Goal: Navigation & Orientation: Find specific page/section

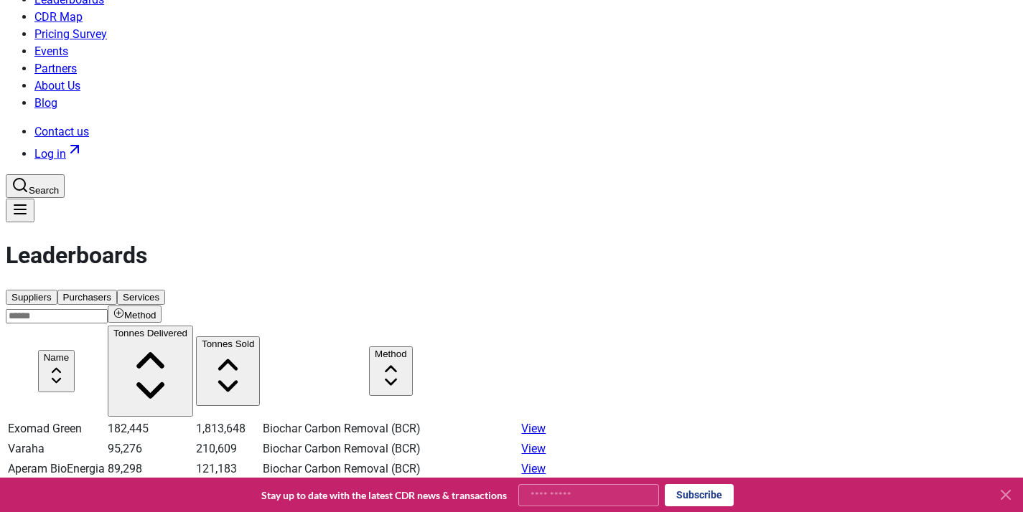
scroll to position [44, 0]
click at [111, 289] on button "Purchasers" at bounding box center [87, 296] width 60 height 15
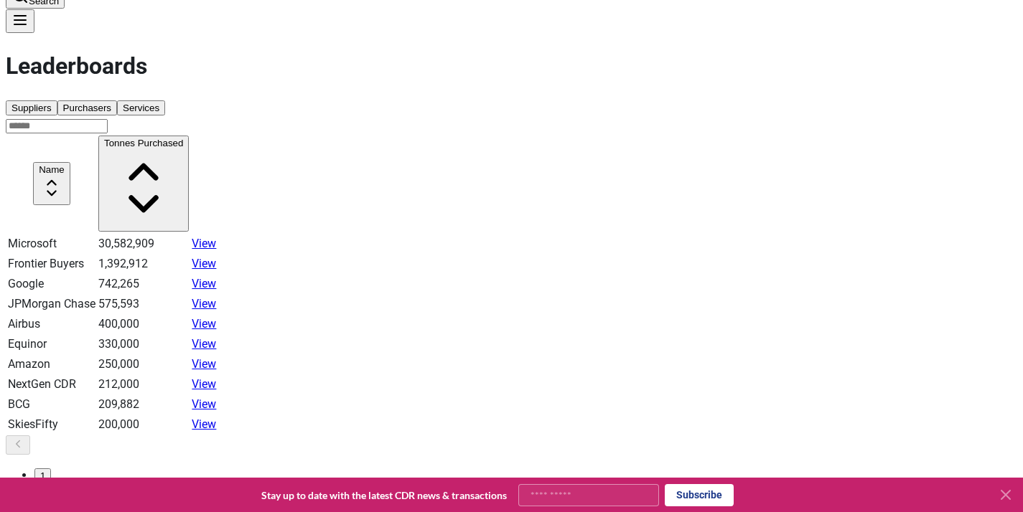
scroll to position [233, 0]
click at [51, 485] on button "2" at bounding box center [42, 492] width 17 height 15
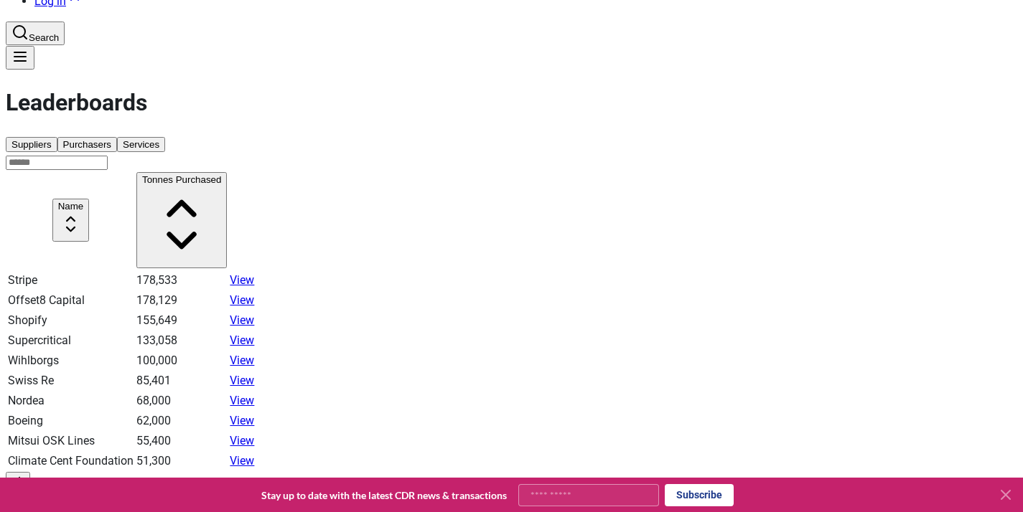
scroll to position [199, 0]
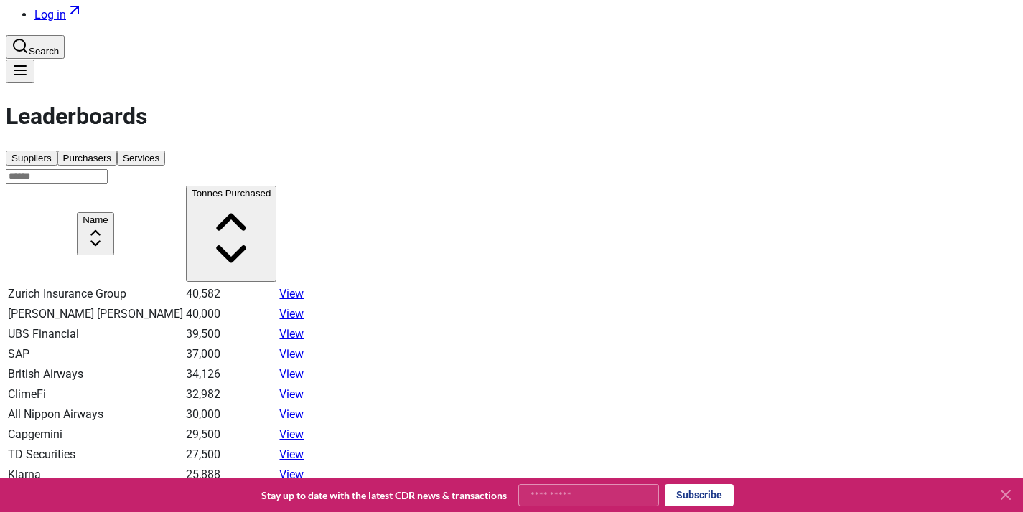
scroll to position [182, 0]
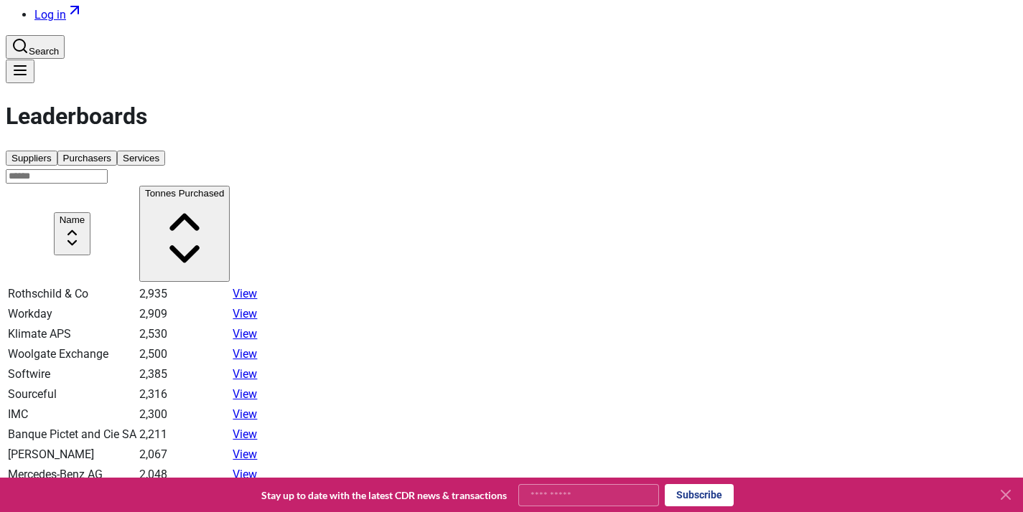
click at [257, 307] on link "View" at bounding box center [244, 314] width 24 height 14
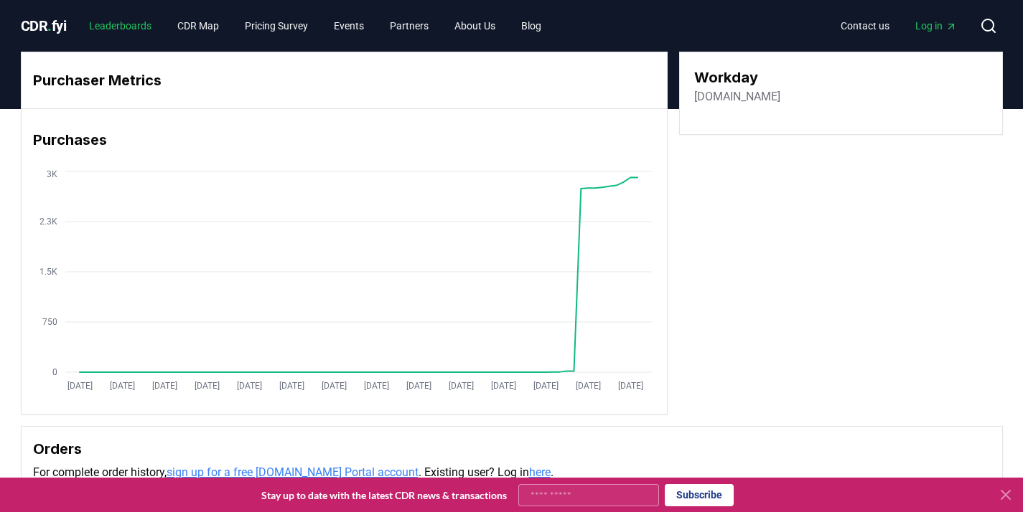
click at [130, 29] on link "Leaderboards" at bounding box center [119, 26] width 85 height 26
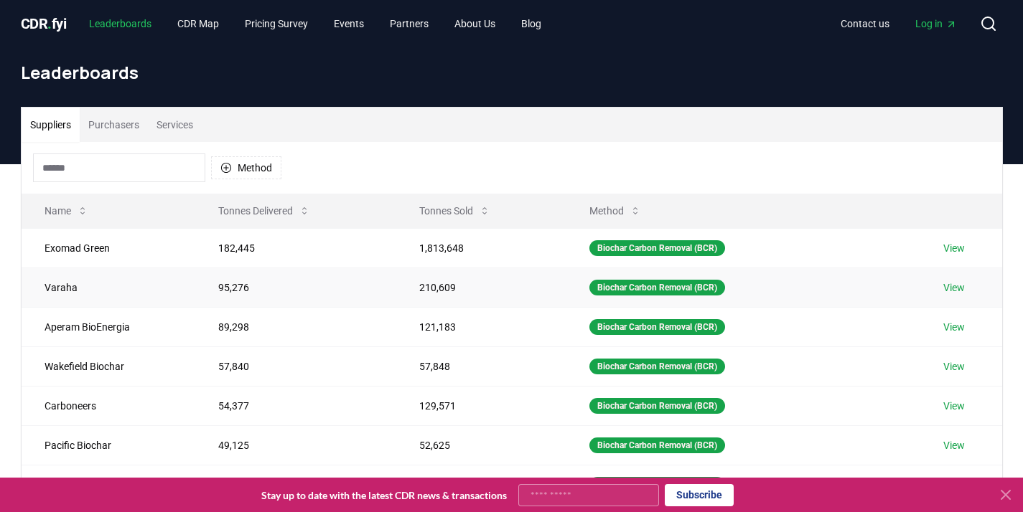
scroll to position [3, 0]
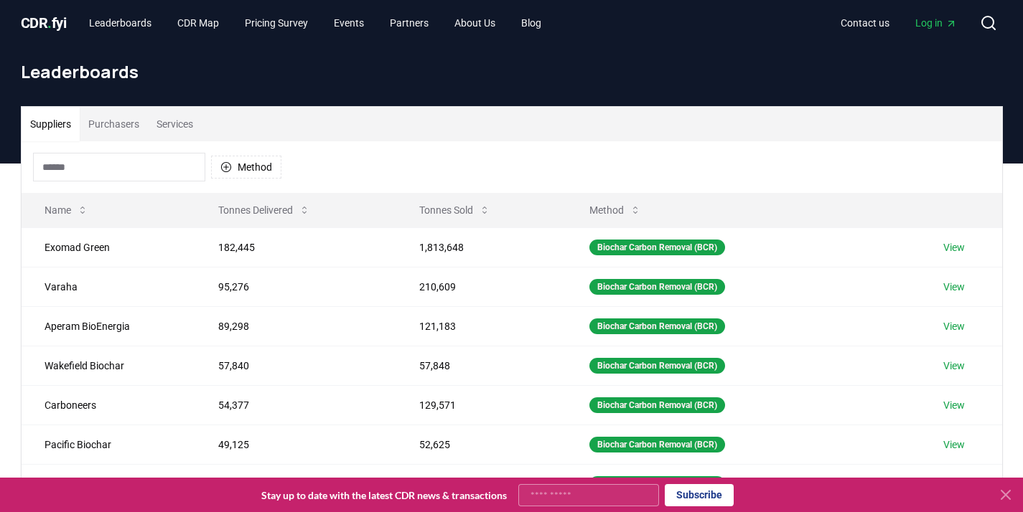
click at [122, 125] on button "Purchasers" at bounding box center [114, 124] width 68 height 34
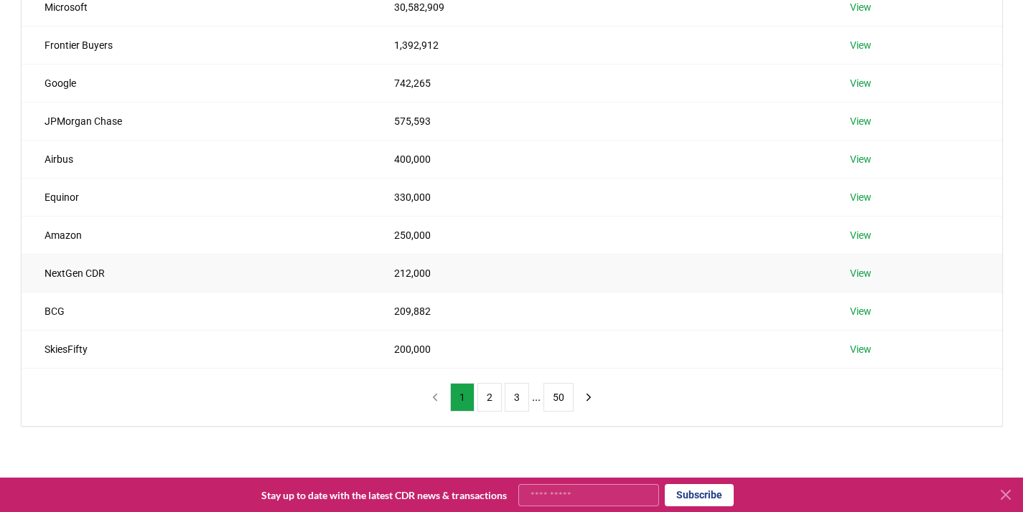
scroll to position [244, 0]
click at [477, 394] on button "2" at bounding box center [489, 396] width 24 height 29
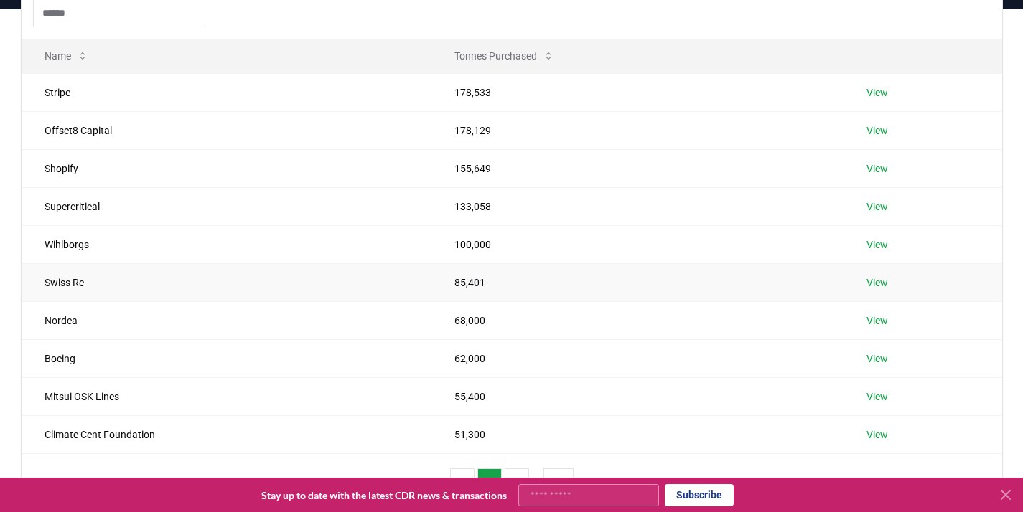
scroll to position [160, 0]
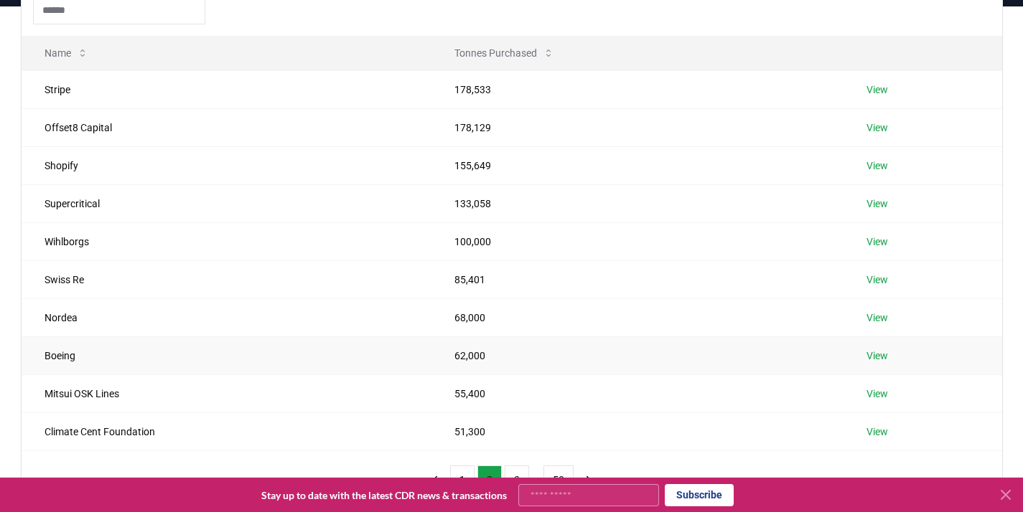
click at [253, 349] on td "Boeing" at bounding box center [227, 356] width 410 height 38
click at [248, 352] on td "Boeing" at bounding box center [227, 356] width 410 height 38
click at [877, 354] on link "View" at bounding box center [877, 356] width 22 height 14
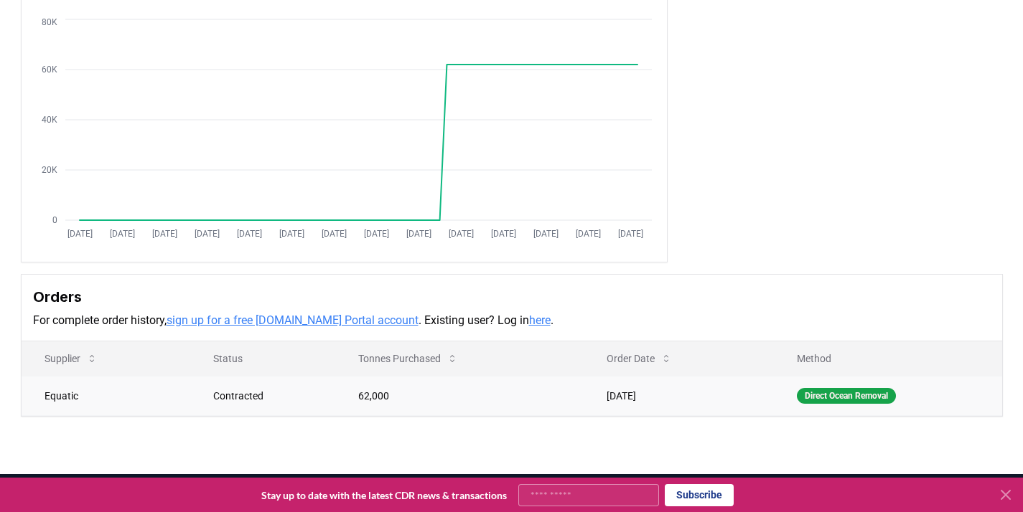
scroll to position [153, 0]
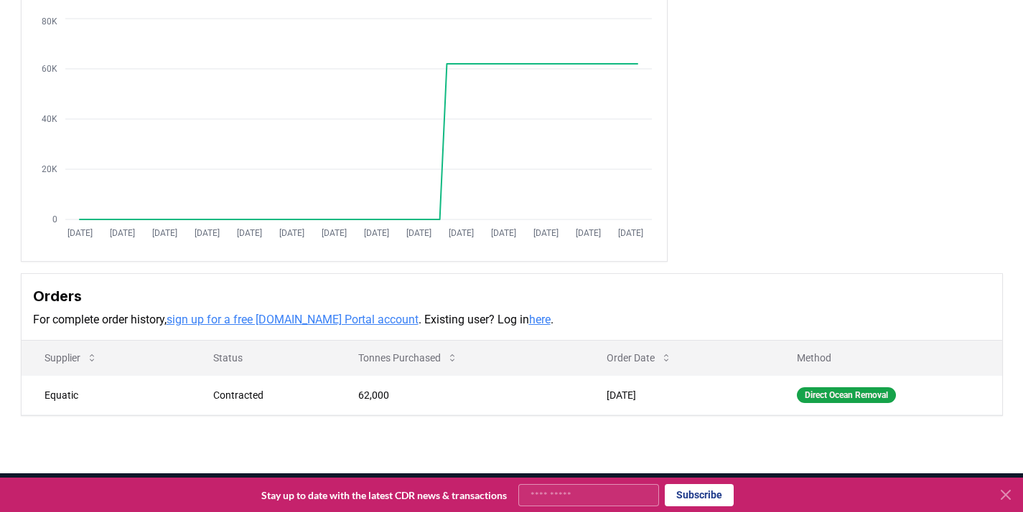
click at [312, 321] on link "sign up for a free [DOMAIN_NAME] Portal account" at bounding box center [292, 320] width 252 height 14
